Goal: Communication & Community: Answer question/provide support

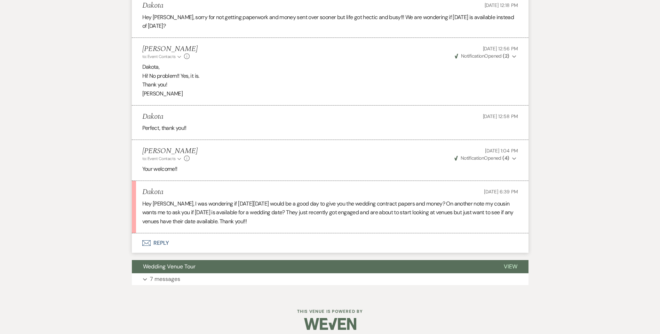
scroll to position [540, 0]
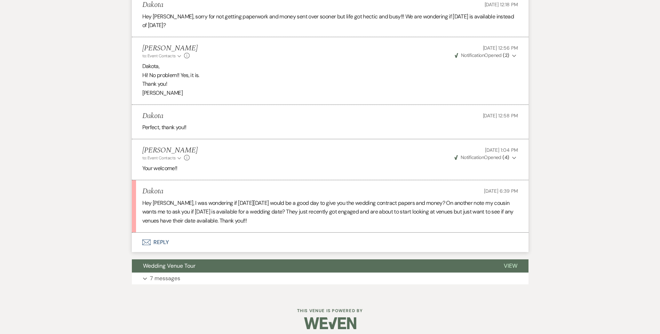
click at [170, 242] on button "Envelope Reply" at bounding box center [330, 242] width 396 height 19
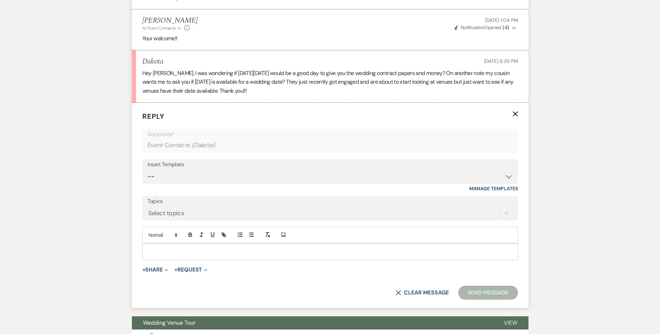
scroll to position [679, 0]
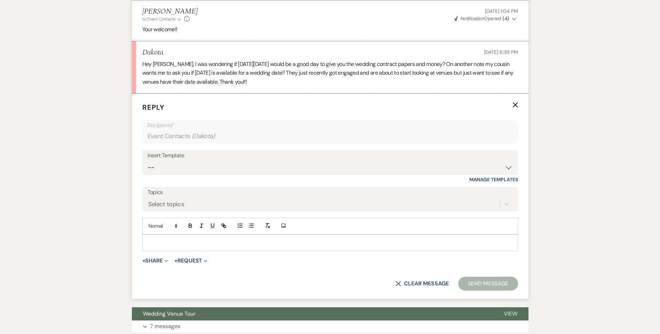
click at [179, 238] on div at bounding box center [330, 243] width 375 height 16
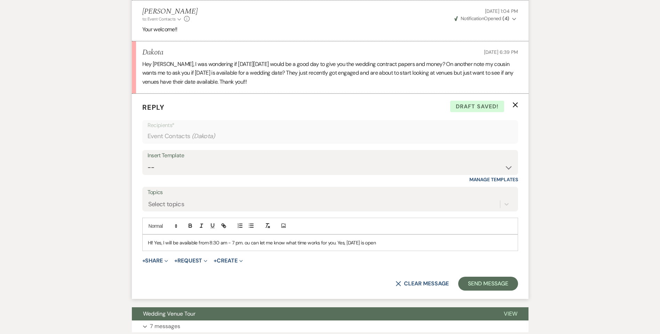
drag, startPoint x: 242, startPoint y: 243, endPoint x: 249, endPoint y: 255, distance: 14.3
click at [243, 244] on p "HI! Yes, I will be available from 8:30 am - 7 pm. ou can let me know what time …" at bounding box center [330, 243] width 364 height 8
click at [395, 243] on p "HI! Yes, I will be available from 8:30 am - 7 pm. You can let me know what time…" at bounding box center [330, 243] width 364 height 8
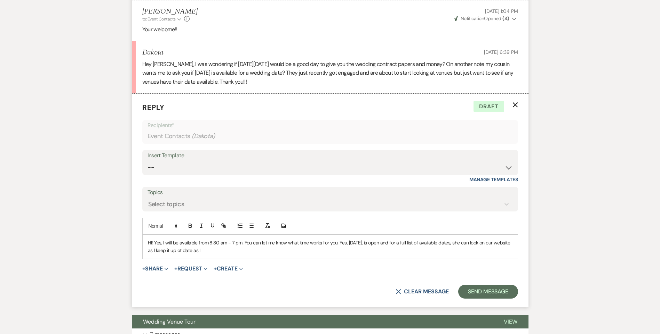
click at [224, 249] on p "HI! Yes, I will be available from 8:30 am - 7 pm. You can let me know what time…" at bounding box center [330, 247] width 364 height 16
drag, startPoint x: 198, startPoint y: 251, endPoint x: 201, endPoint y: 255, distance: 5.2
click at [199, 252] on p "HI! Yes, I will be available from 8:30 am - 7 pm. You can let me know what time…" at bounding box center [330, 247] width 364 height 16
click at [246, 248] on p "HI! Yes, I will be available from 8:30 am - 7 pm. You can let me know what time…" at bounding box center [330, 247] width 364 height 16
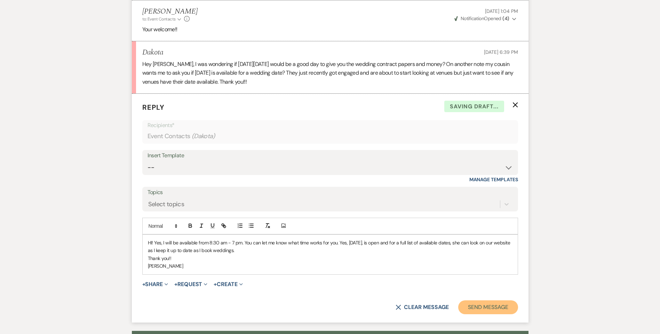
click at [485, 310] on button "Send Message" at bounding box center [487, 308] width 59 height 14
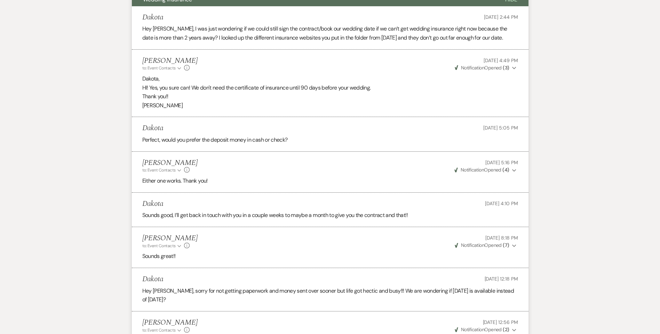
scroll to position [0, 0]
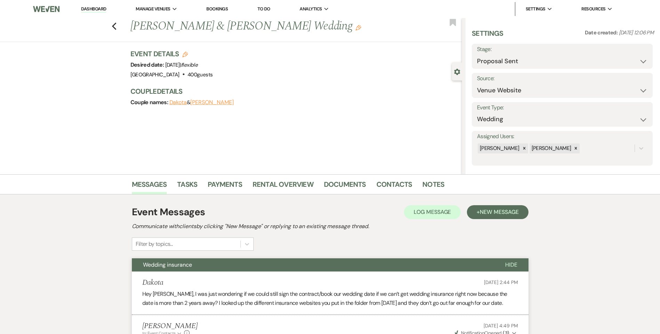
click at [99, 9] on link "Dashboard" at bounding box center [93, 9] width 25 height 7
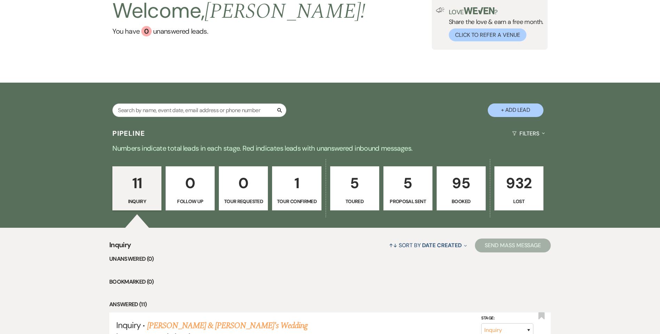
scroll to position [209, 0]
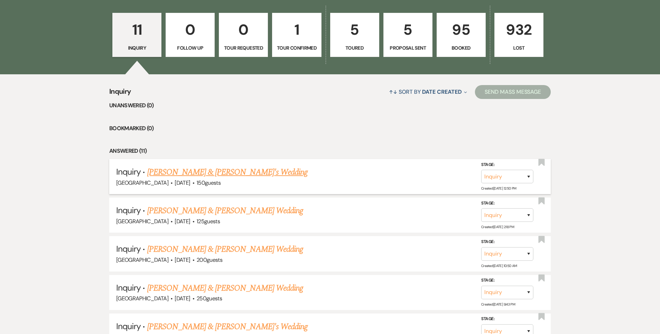
click at [214, 176] on link "[PERSON_NAME] & [PERSON_NAME]'s Wedding" at bounding box center [227, 172] width 161 height 13
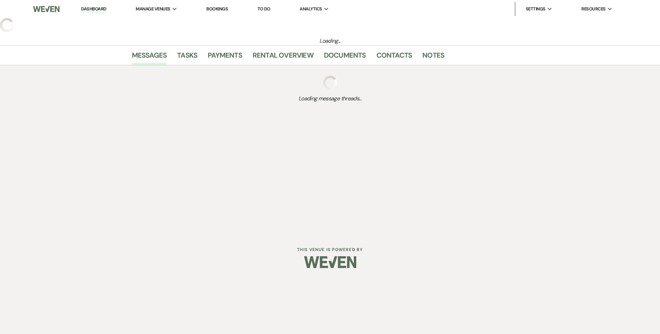
select select "5"
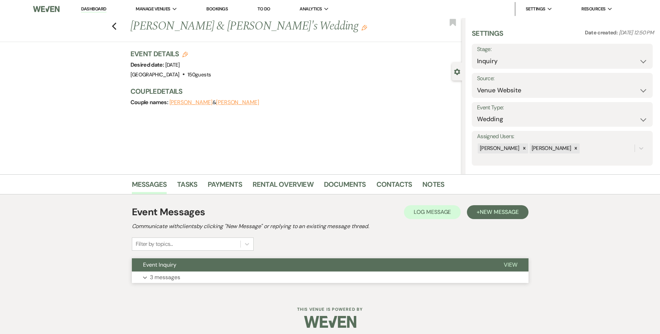
click at [247, 264] on button "Event Inquiry" at bounding box center [312, 265] width 361 height 13
